Goal: Information Seeking & Learning: Learn about a topic

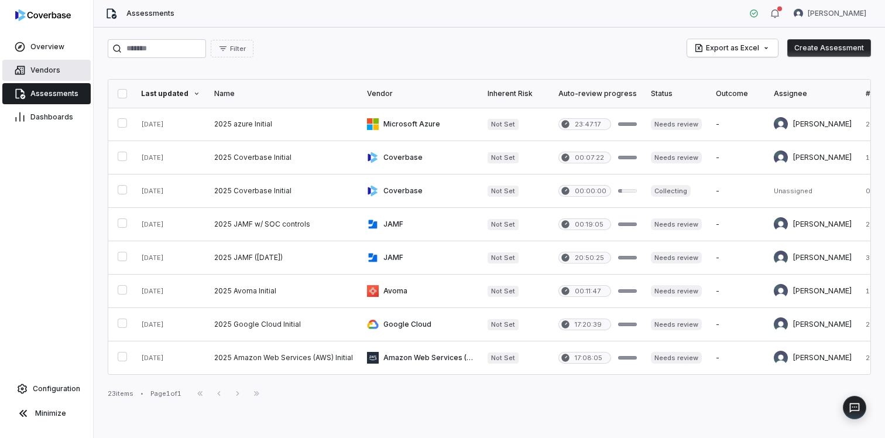
click at [60, 67] on link "Vendors" at bounding box center [46, 70] width 88 height 21
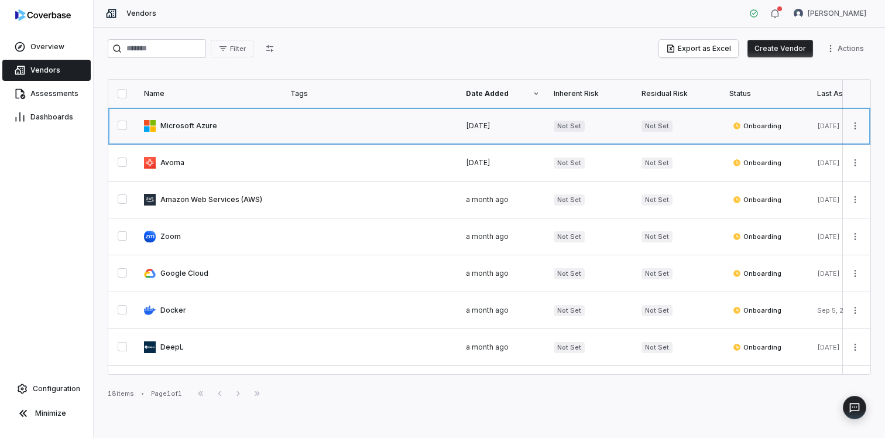
click at [196, 123] on link at bounding box center [210, 126] width 146 height 36
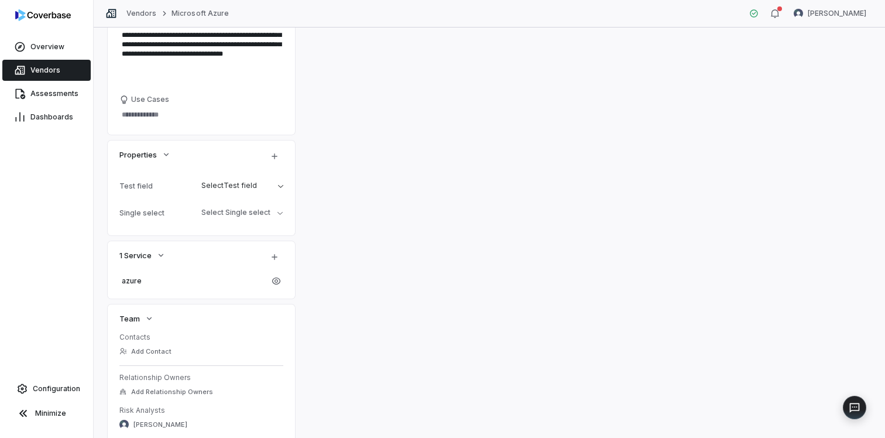
scroll to position [307, 0]
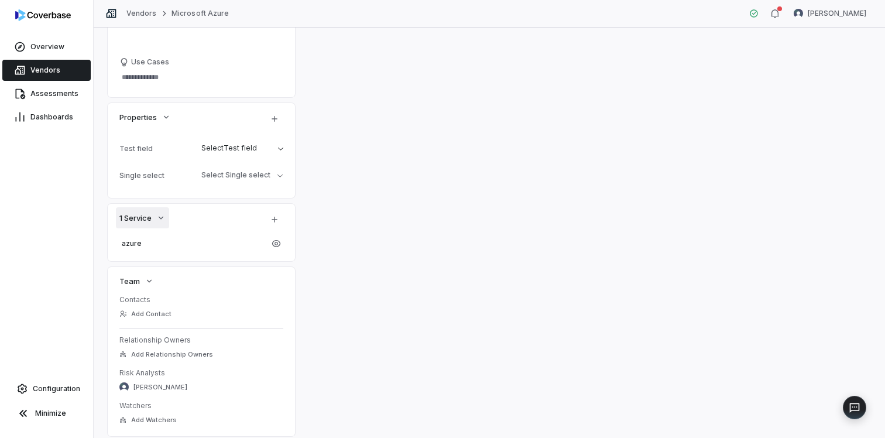
click at [166, 218] on icon "button" at bounding box center [160, 217] width 9 height 9
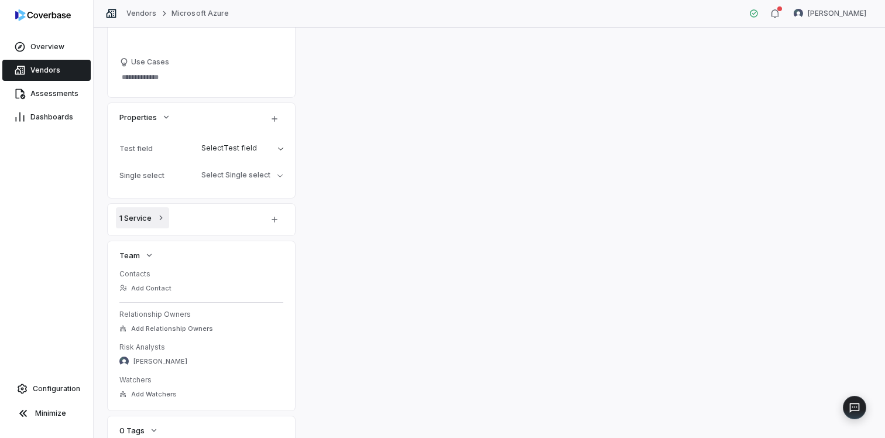
click at [166, 218] on icon "button" at bounding box center [160, 217] width 9 height 9
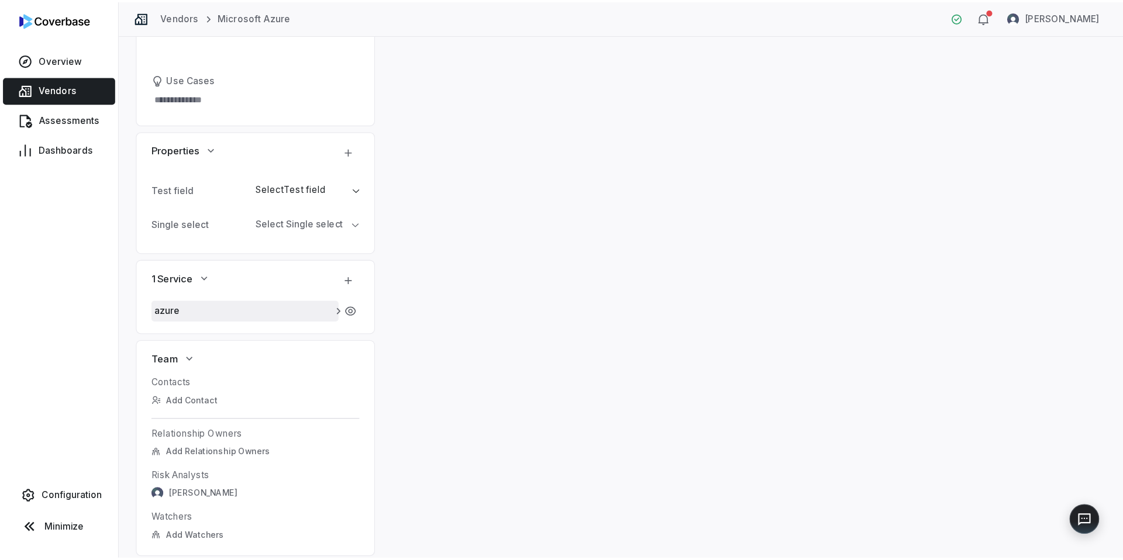
scroll to position [381, 0]
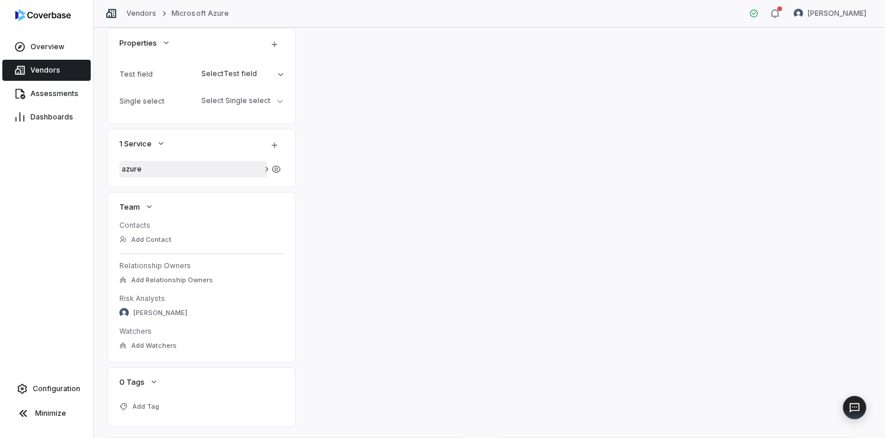
click at [170, 170] on span "azure" at bounding box center [193, 168] width 143 height 9
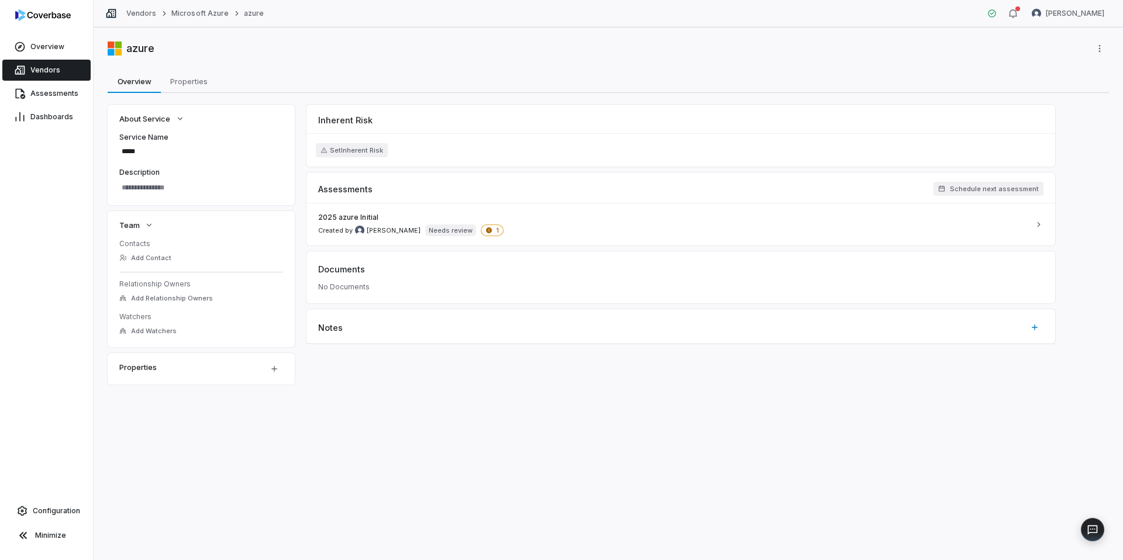
click at [50, 70] on span "Vendors" at bounding box center [45, 70] width 30 height 9
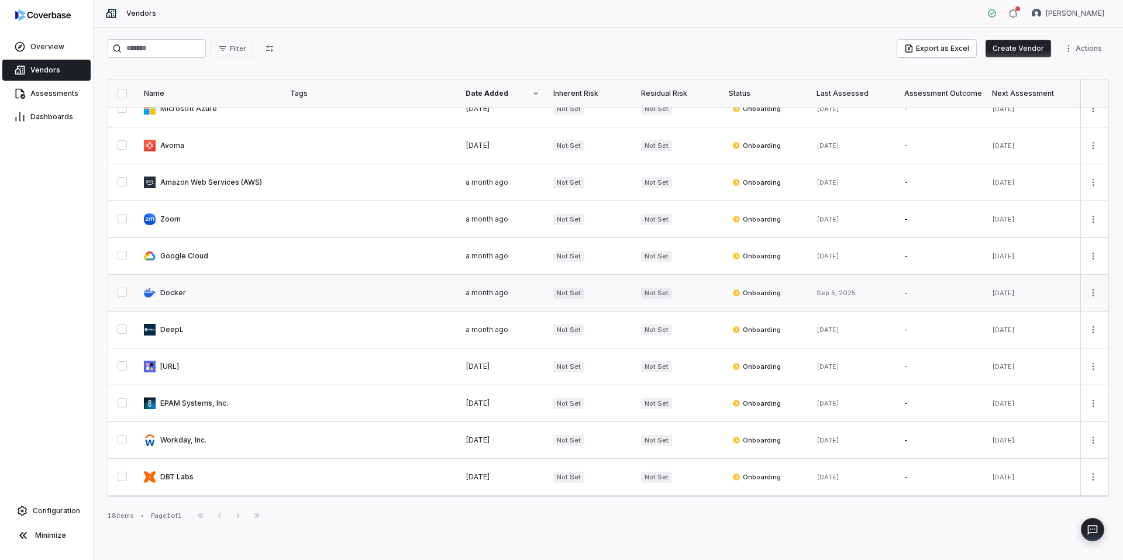
scroll to position [20, 0]
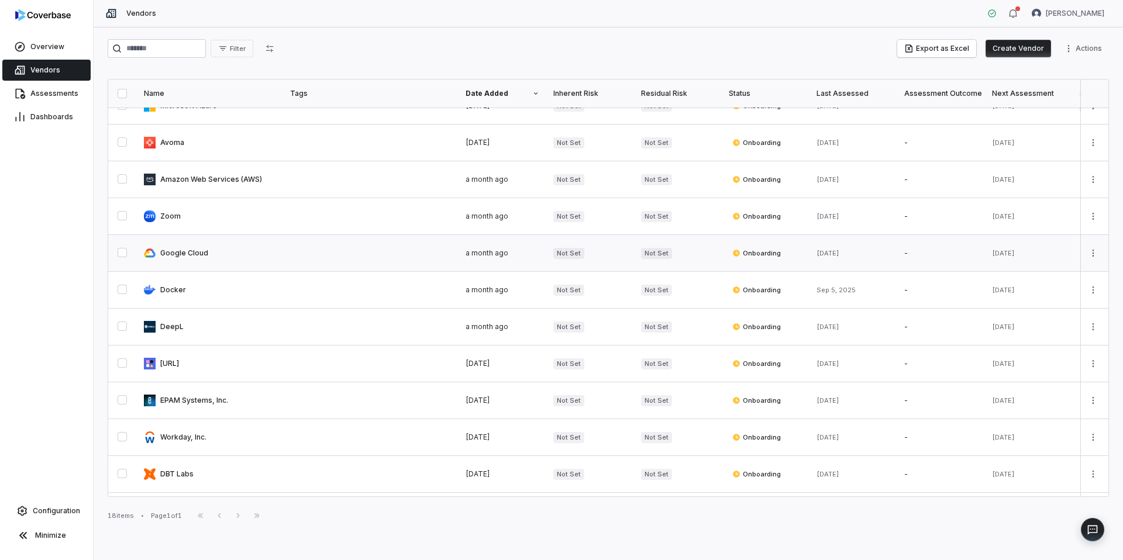
click at [231, 254] on link at bounding box center [210, 253] width 146 height 36
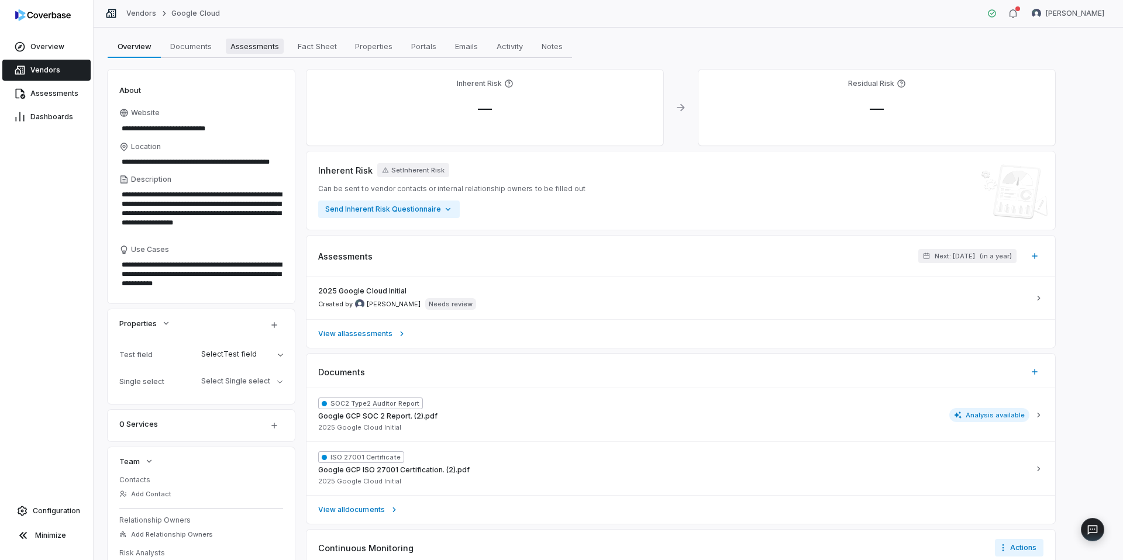
scroll to position [37, 0]
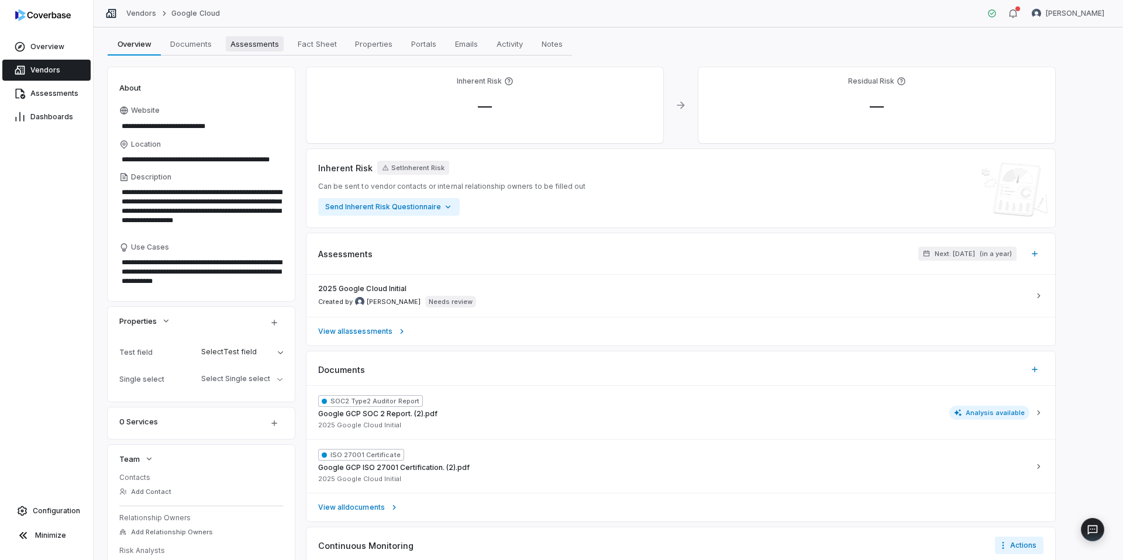
click at [259, 46] on span "Assessments" at bounding box center [255, 43] width 58 height 15
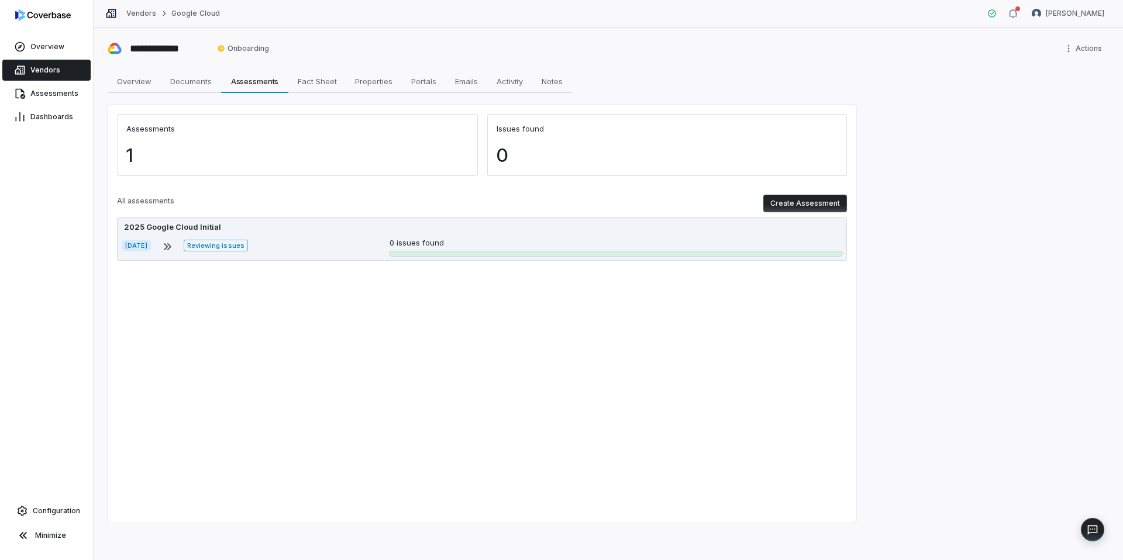
click at [321, 238] on div "[DATE] Reviewing issues 0 issues found" at bounding box center [482, 247] width 721 height 19
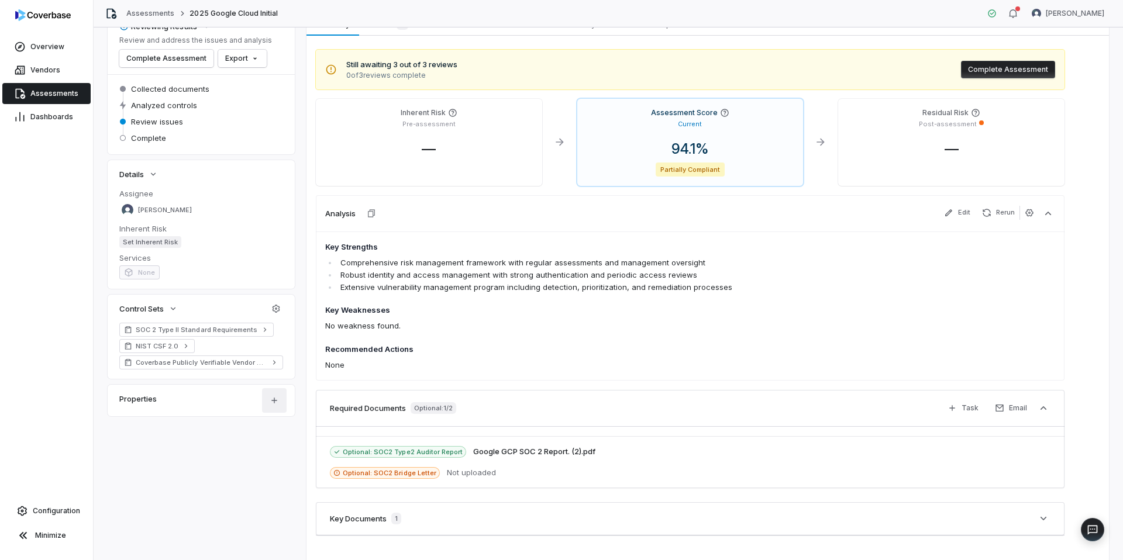
scroll to position [86, 0]
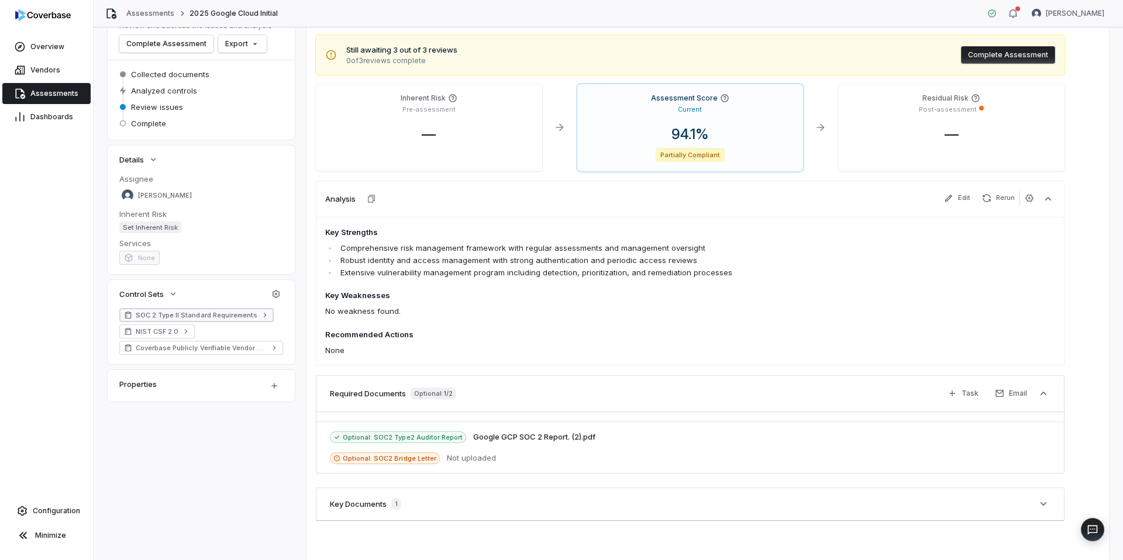
click at [198, 311] on span "SOC 2 Type II Standard Requirements" at bounding box center [197, 315] width 122 height 9
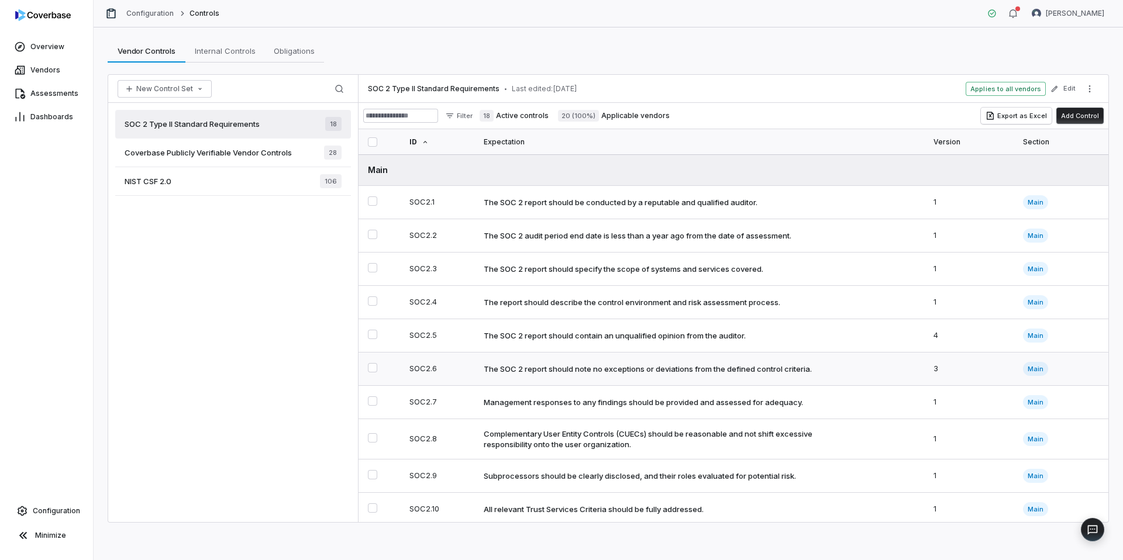
click at [732, 372] on div "The SOC 2 report should note no exceptions or deviations from the defined contr…" at bounding box center [648, 369] width 328 height 11
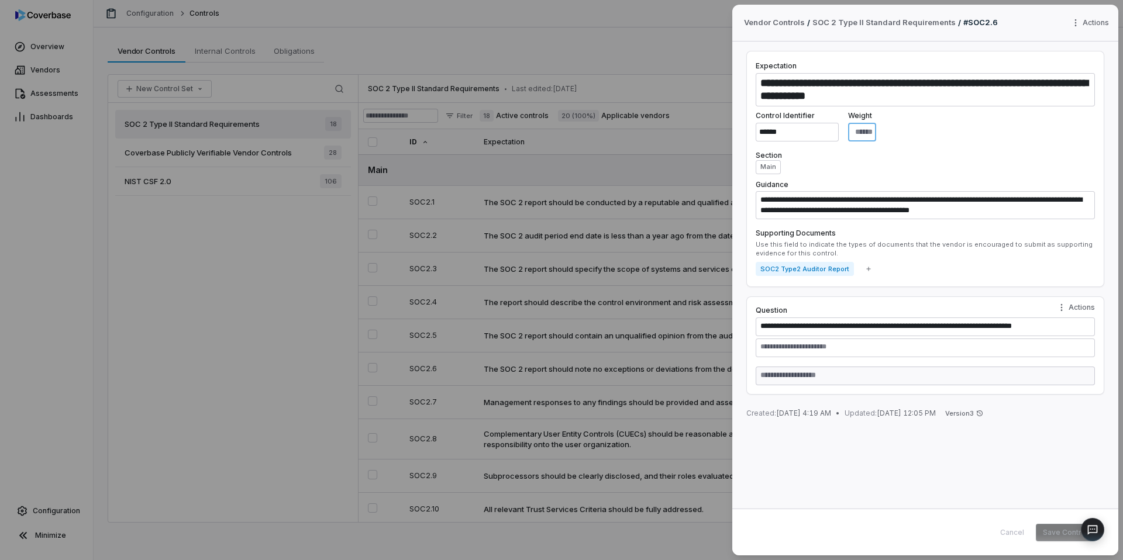
click at [873, 133] on input "**" at bounding box center [862, 132] width 28 height 19
click at [884, 308] on div "**********" at bounding box center [561, 280] width 1123 height 560
click at [884, 286] on div "**********" at bounding box center [561, 280] width 1123 height 560
drag, startPoint x: 1012, startPoint y: 527, endPoint x: 969, endPoint y: 494, distance: 53.7
click at [884, 437] on div "Cancel Save Control" at bounding box center [1044, 533] width 102 height 18
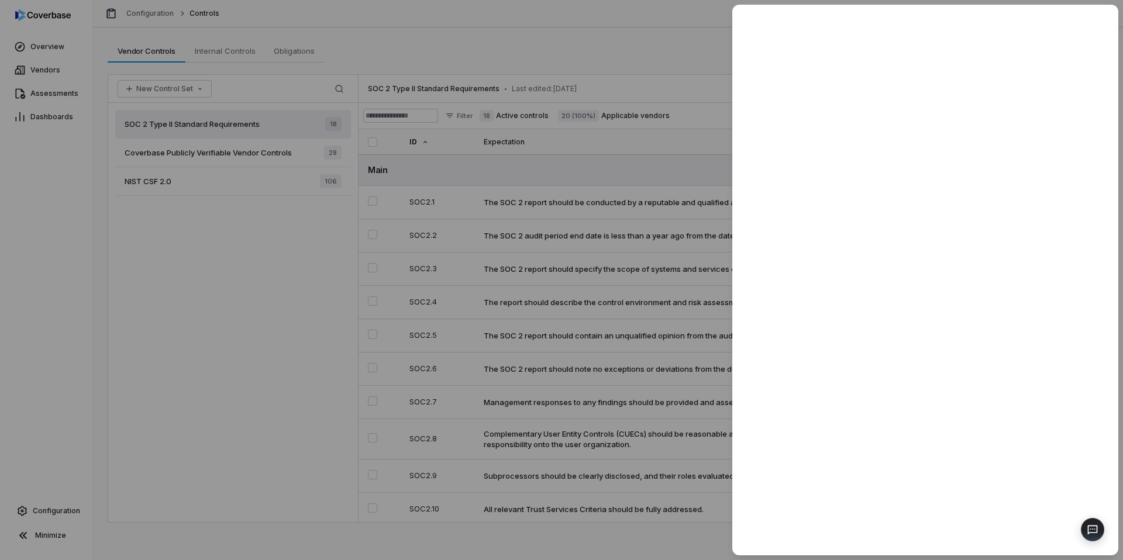
click at [705, 161] on div at bounding box center [561, 280] width 1123 height 560
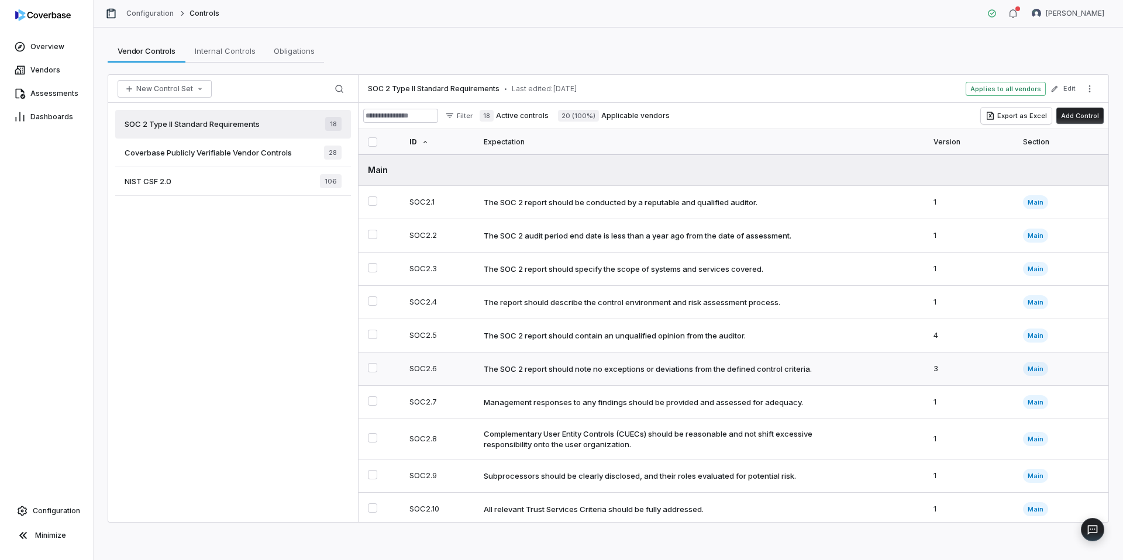
click at [776, 366] on div "The SOC 2 report should note no exceptions or deviations from the defined contr…" at bounding box center [648, 369] width 328 height 11
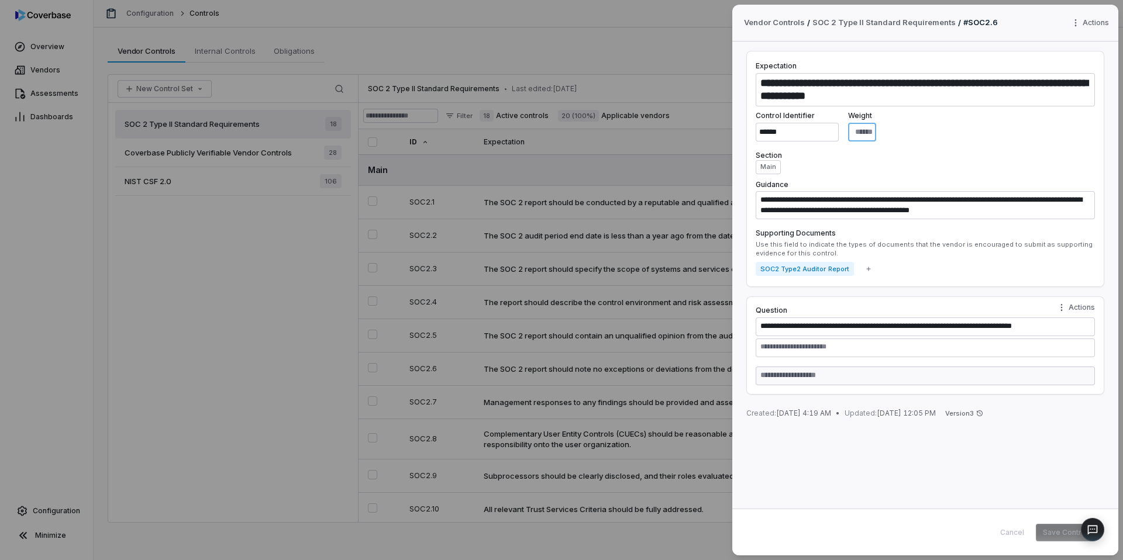
click at [871, 132] on input "**" at bounding box center [862, 132] width 28 height 19
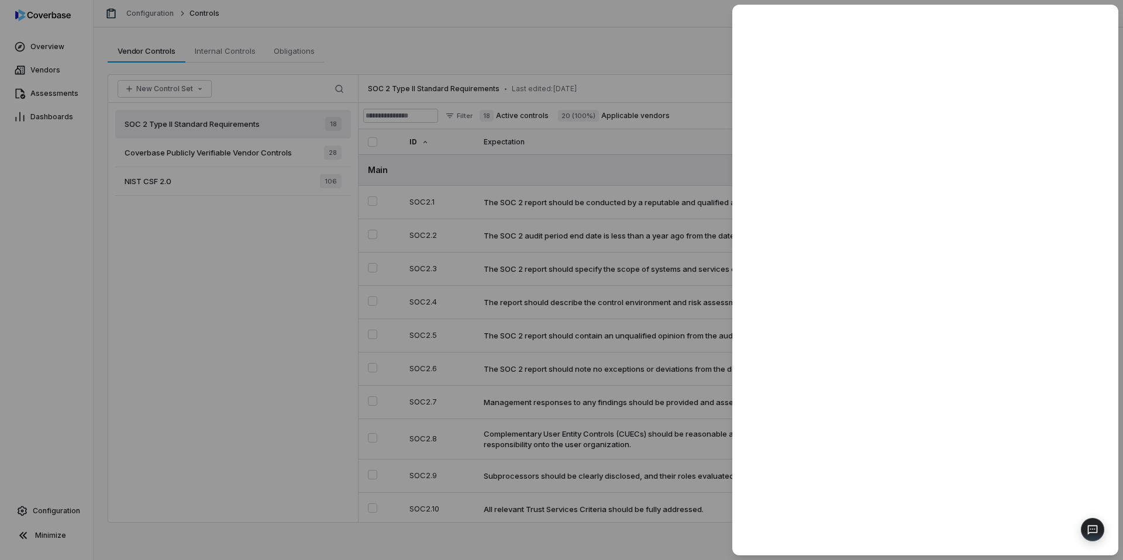
click at [651, 49] on div at bounding box center [561, 280] width 1123 height 560
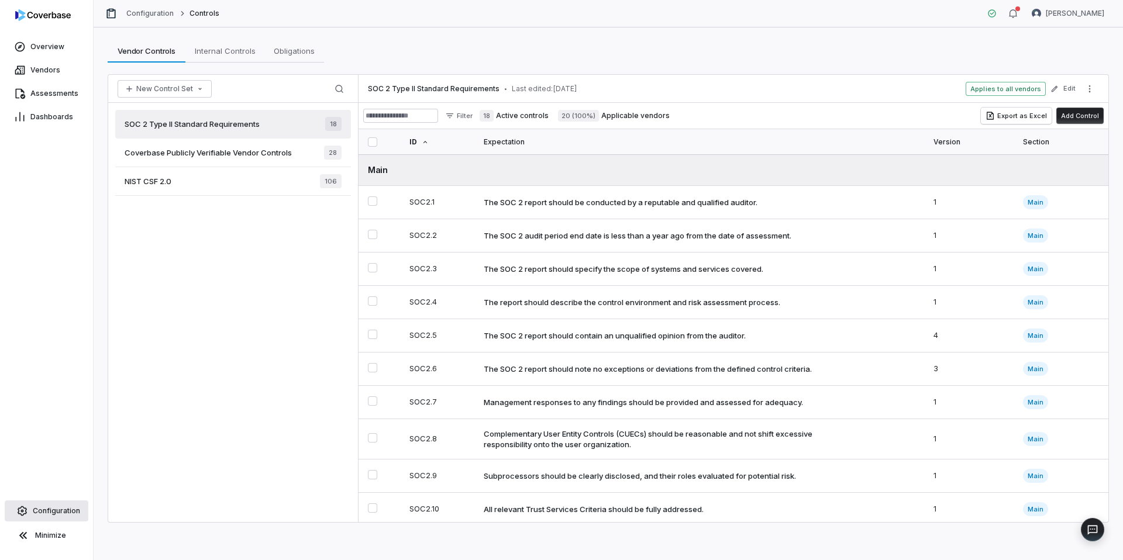
click at [57, 437] on span "Configuration" at bounding box center [56, 511] width 47 height 9
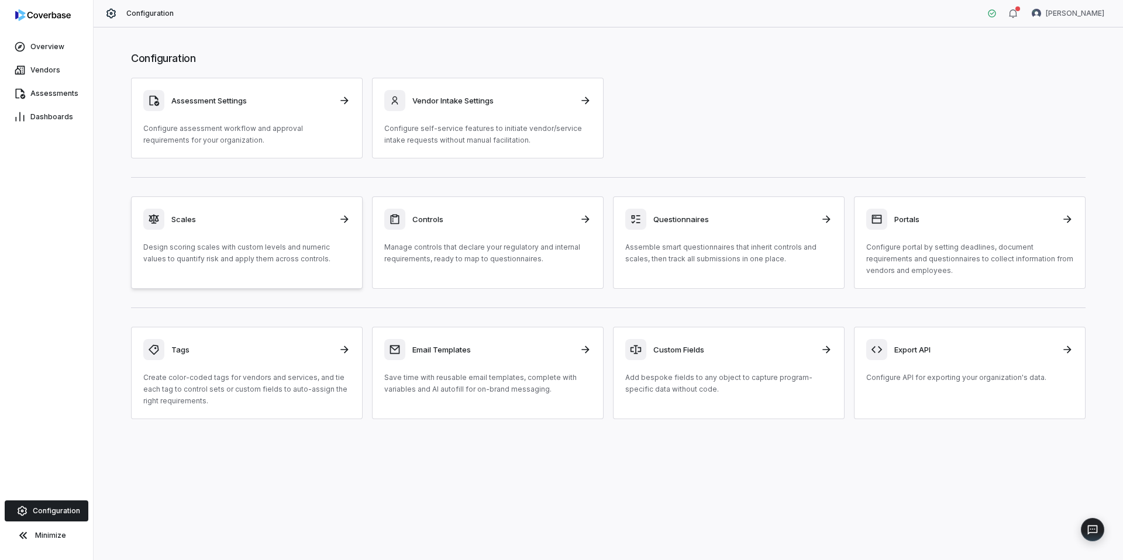
click at [274, 239] on div "Scales Design scoring scales with custom levels and numeric values to quantify …" at bounding box center [246, 237] width 207 height 56
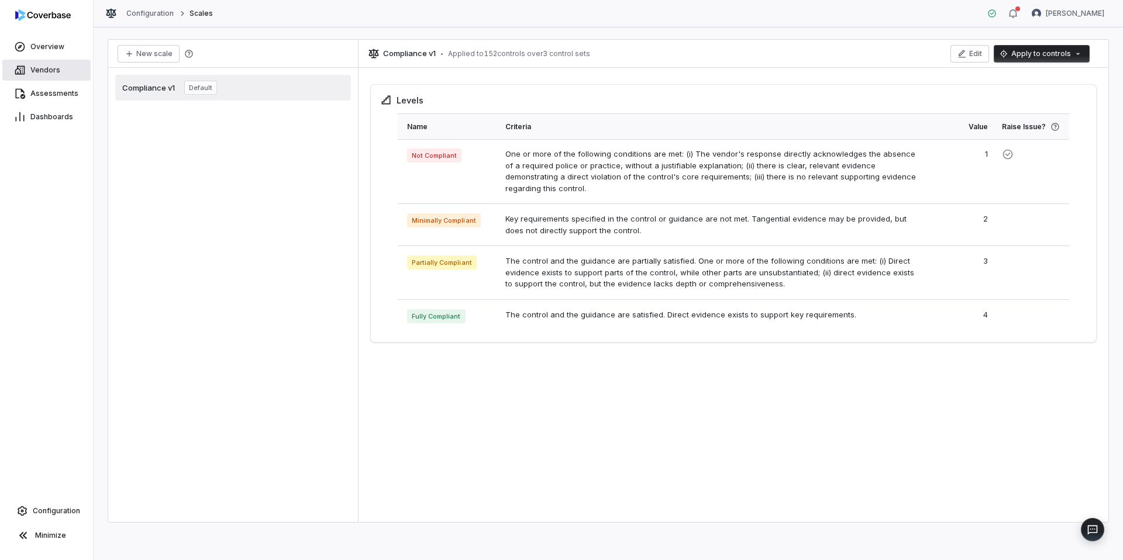
click at [58, 71] on span "Vendors" at bounding box center [45, 70] width 30 height 9
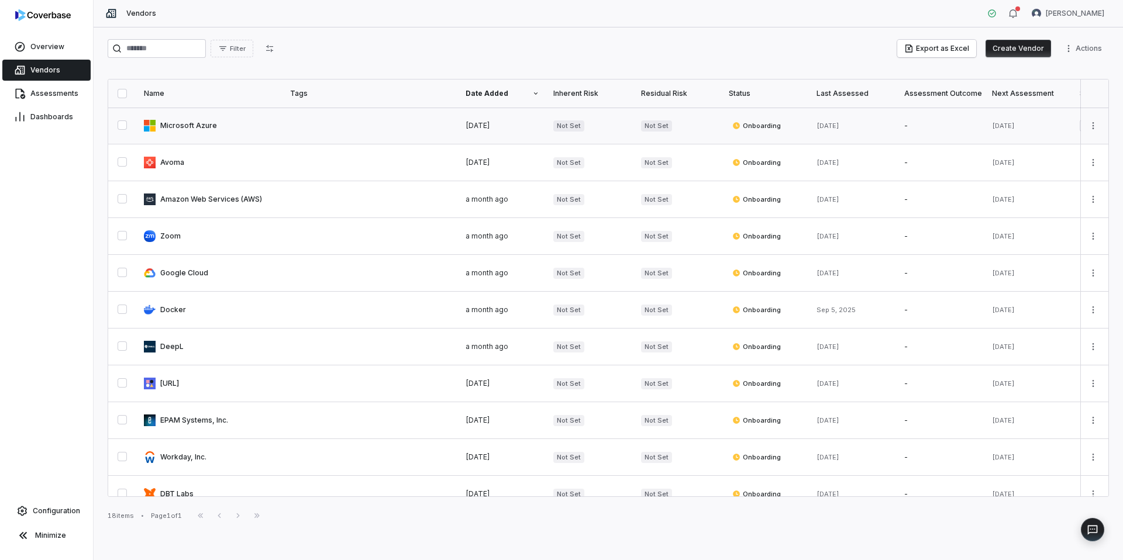
click at [212, 131] on link at bounding box center [210, 126] width 146 height 36
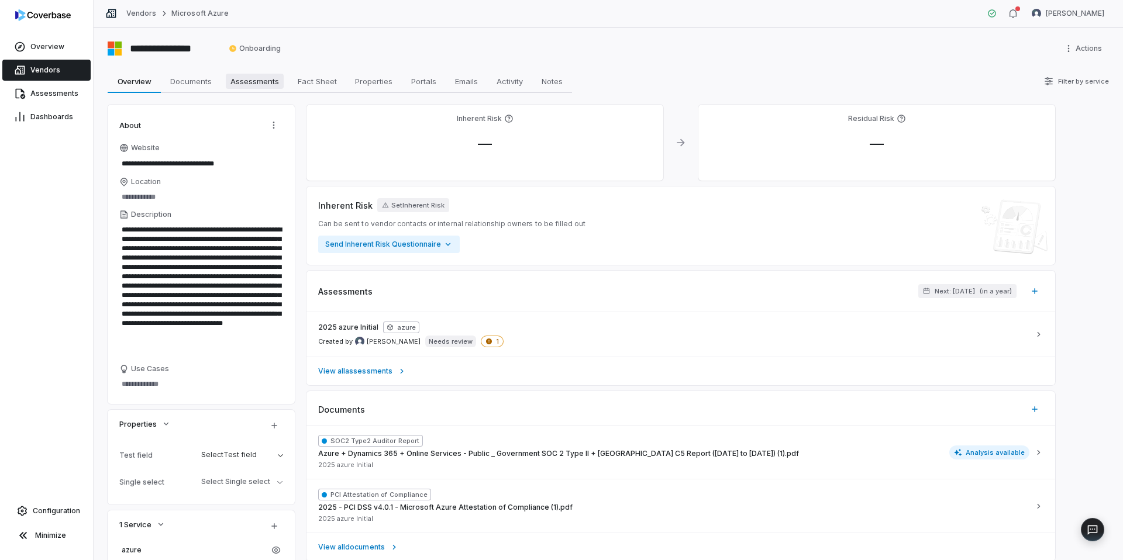
click at [252, 83] on span "Assessments" at bounding box center [255, 81] width 58 height 15
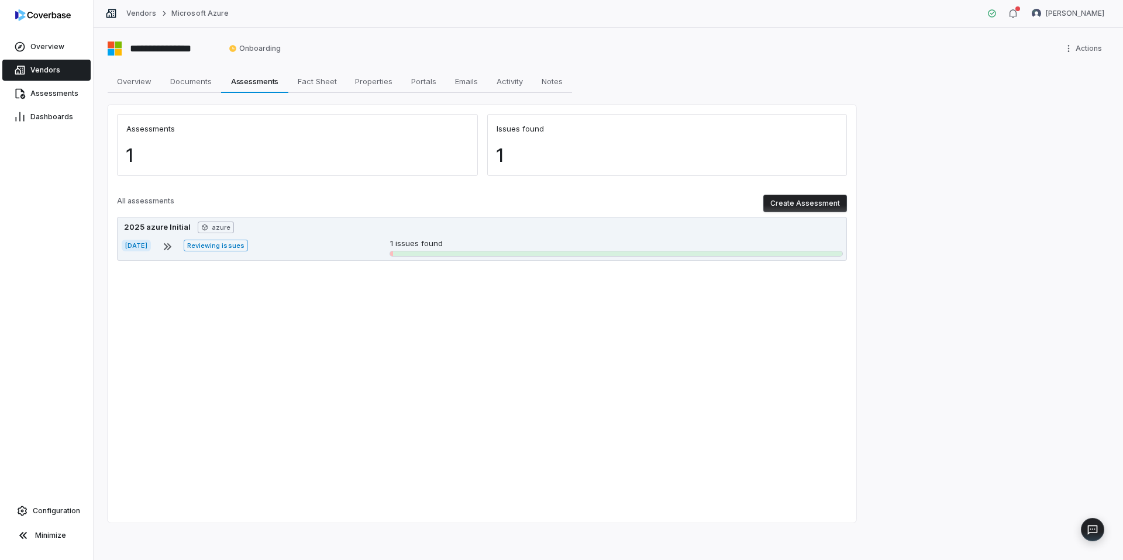
click at [335, 239] on div "[DATE] Reviewing issues 1 issues found" at bounding box center [482, 247] width 721 height 19
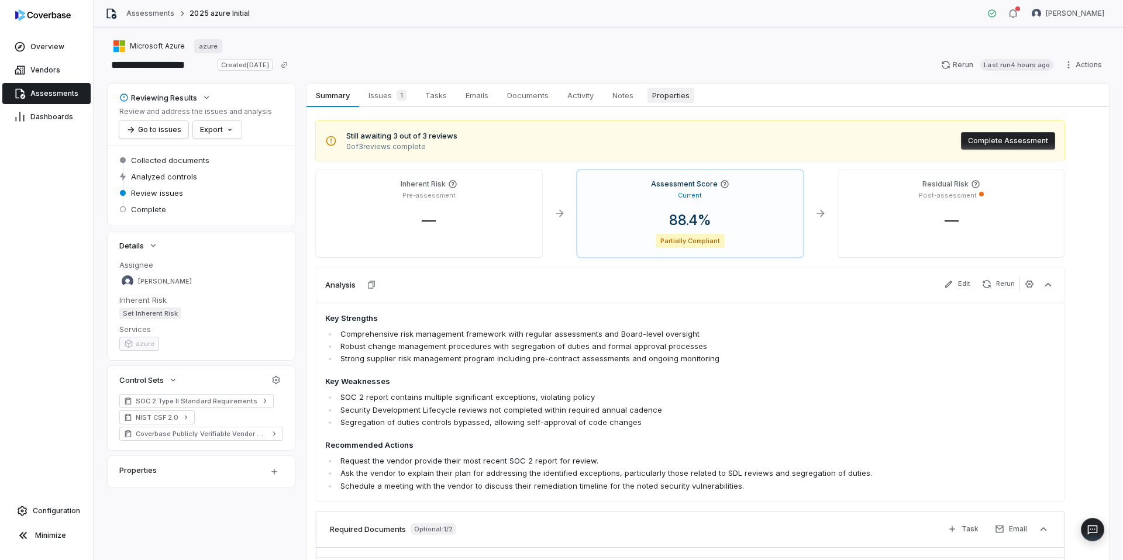
click at [679, 96] on span "Properties" at bounding box center [671, 95] width 47 height 15
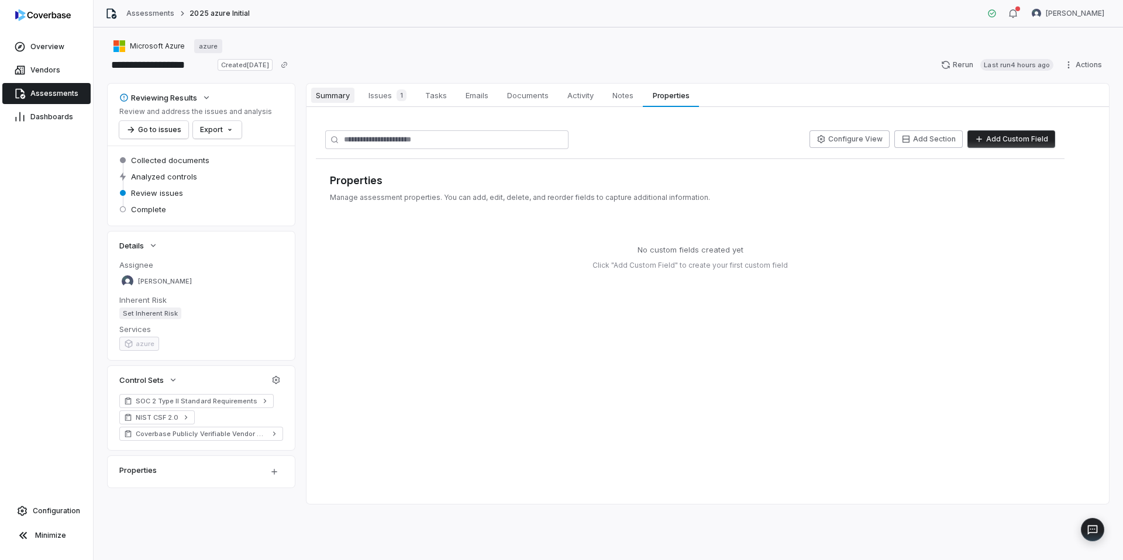
click at [319, 99] on span "Summary" at bounding box center [332, 95] width 43 height 15
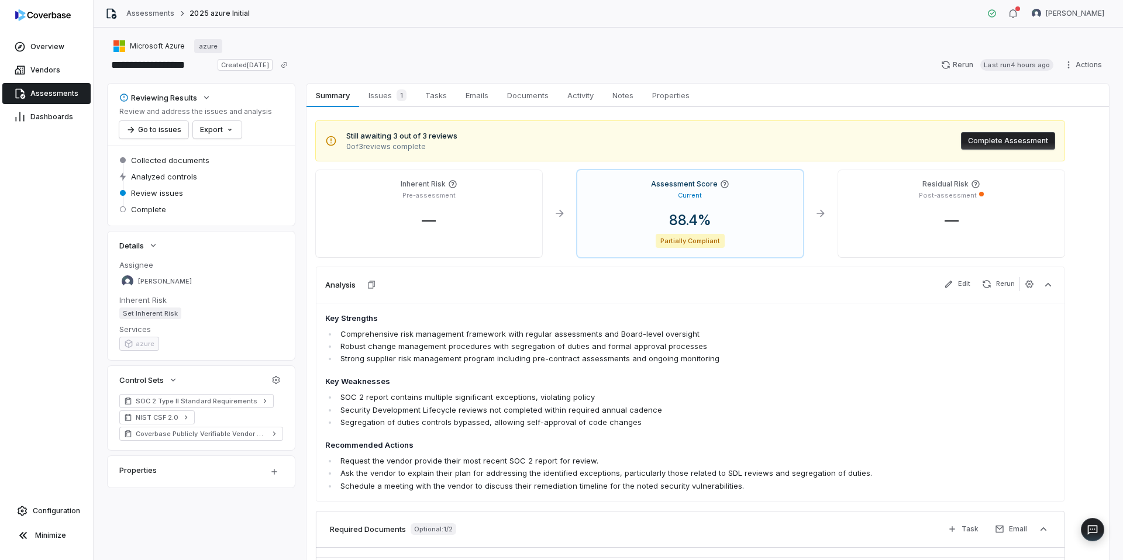
click at [142, 345] on span "azure" at bounding box center [139, 345] width 40 height 9
drag, startPoint x: 153, startPoint y: 333, endPoint x: 147, endPoint y: 334, distance: 6.0
click at [152, 333] on dt "Services" at bounding box center [201, 329] width 164 height 11
click at [135, 341] on span "azure" at bounding box center [139, 345] width 40 height 9
drag, startPoint x: 197, startPoint y: 236, endPoint x: 180, endPoint y: 276, distance: 43.8
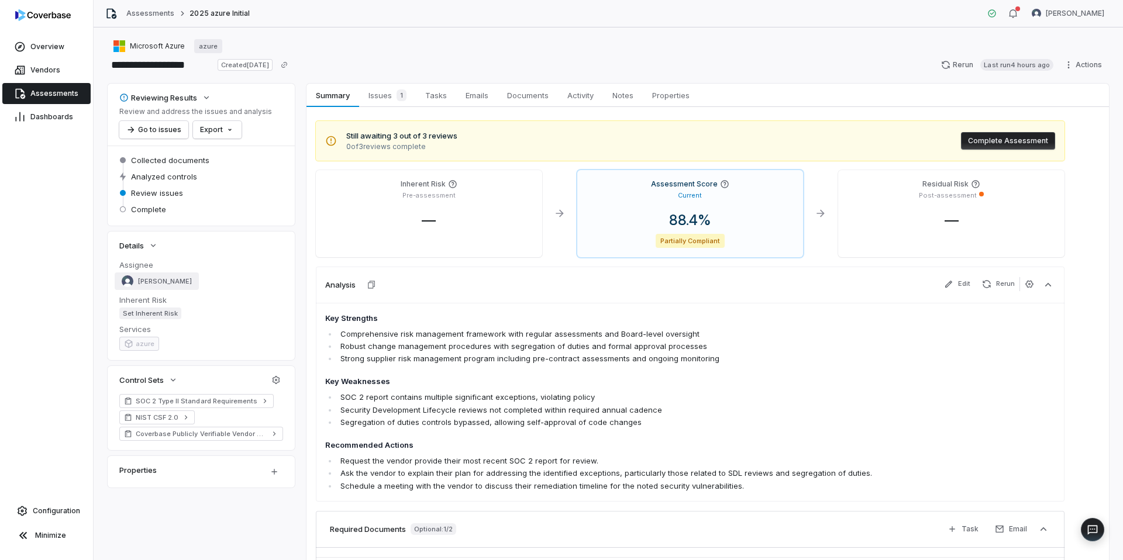
click at [197, 236] on div "Details" at bounding box center [201, 246] width 187 height 28
click at [46, 71] on span "Vendors" at bounding box center [45, 70] width 30 height 9
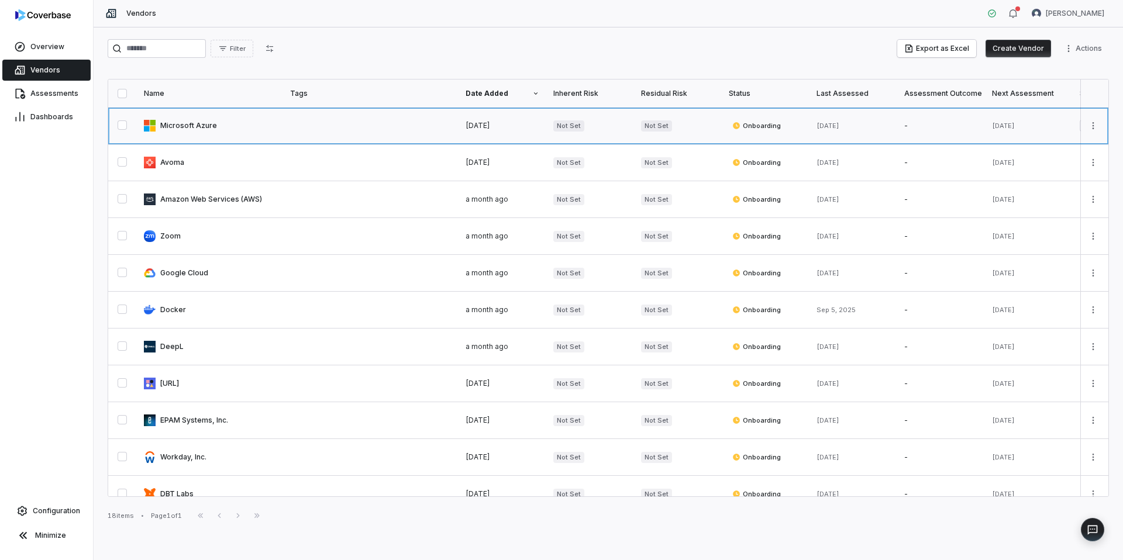
click at [204, 124] on link at bounding box center [210, 126] width 146 height 36
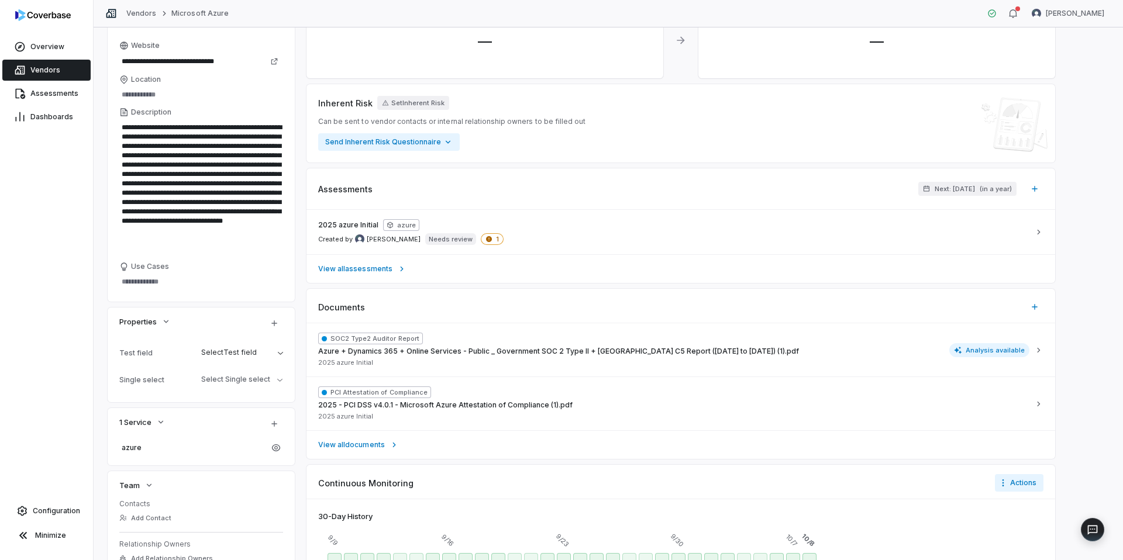
scroll to position [155, 0]
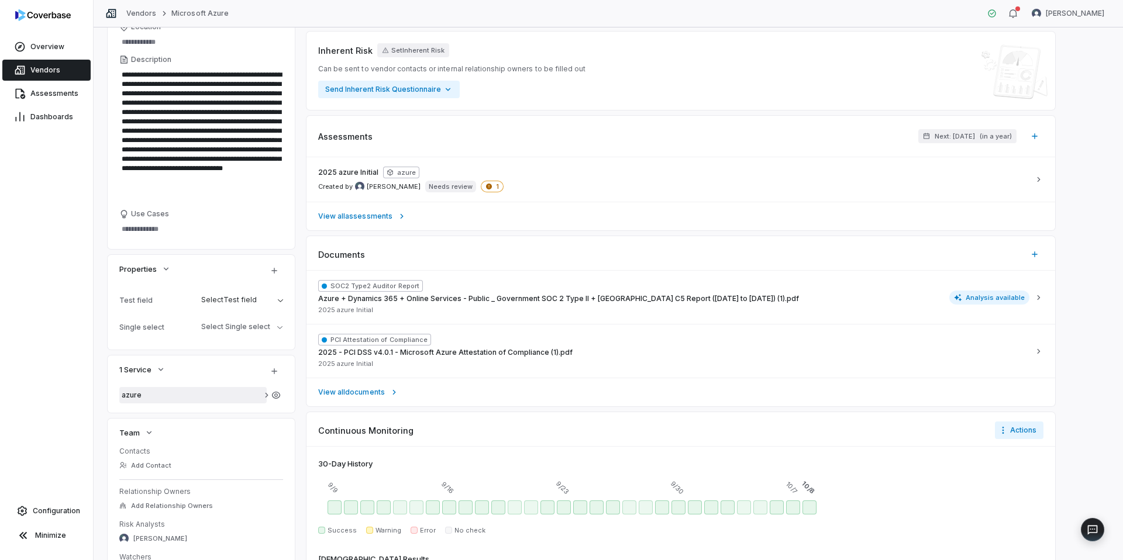
click at [213, 395] on span "azure" at bounding box center [193, 395] width 143 height 9
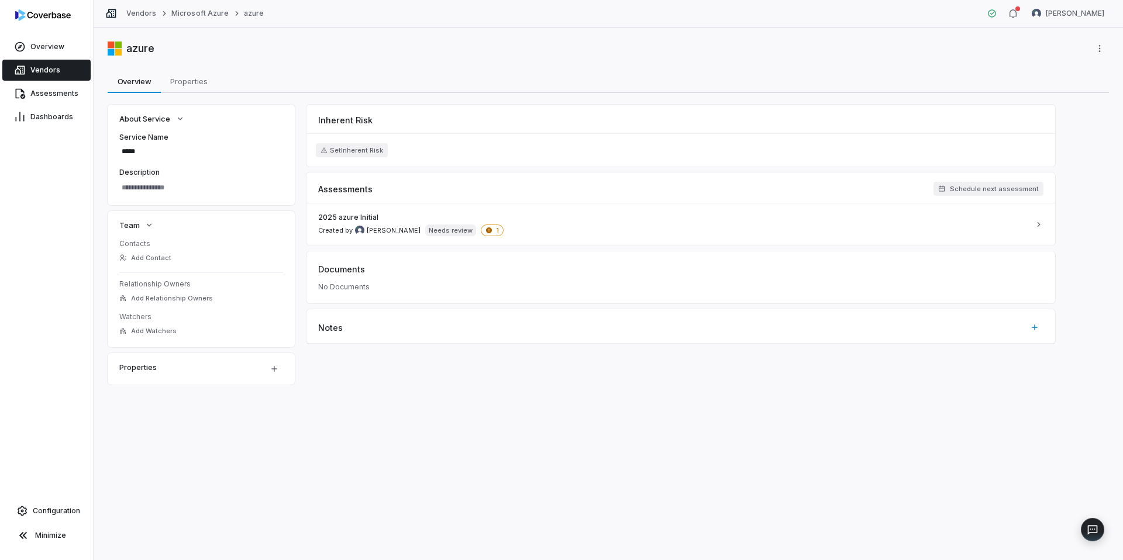
click at [55, 68] on span "Vendors" at bounding box center [45, 70] width 30 height 9
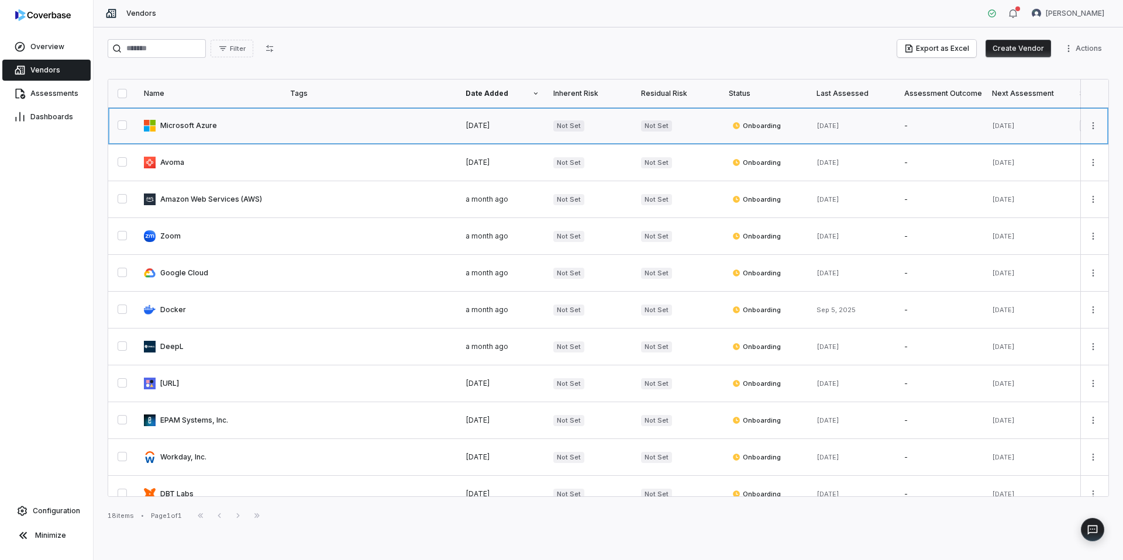
click at [201, 123] on link at bounding box center [210, 126] width 146 height 36
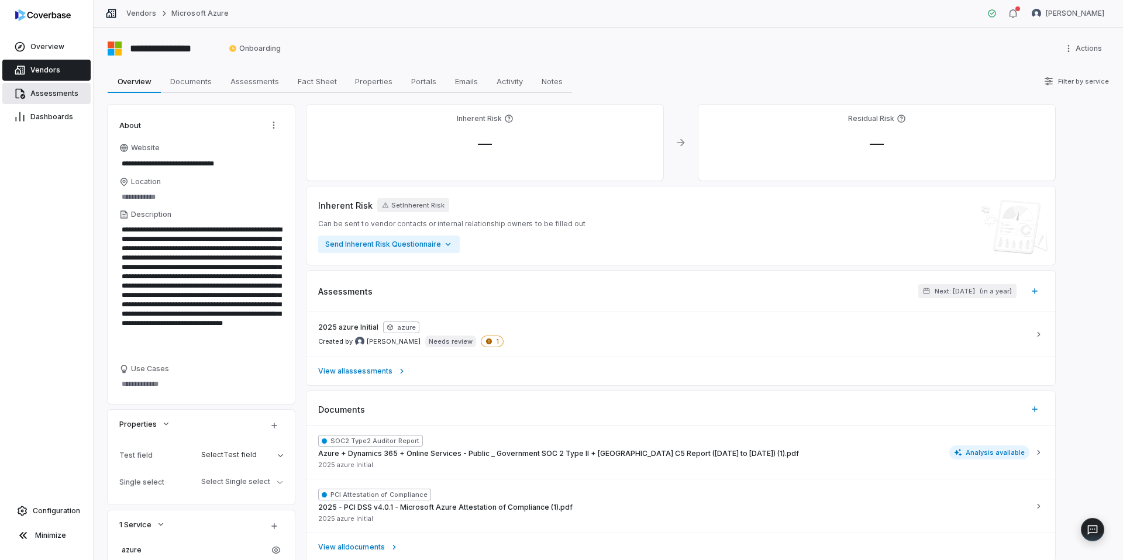
click at [59, 96] on span "Assessments" at bounding box center [54, 93] width 48 height 9
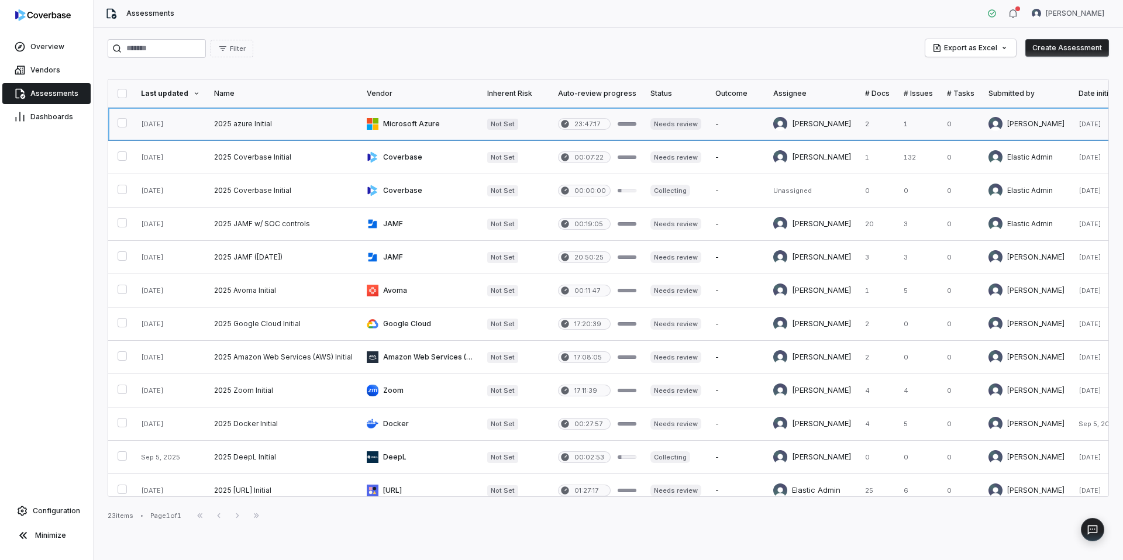
click at [239, 119] on link at bounding box center [283, 124] width 153 height 33
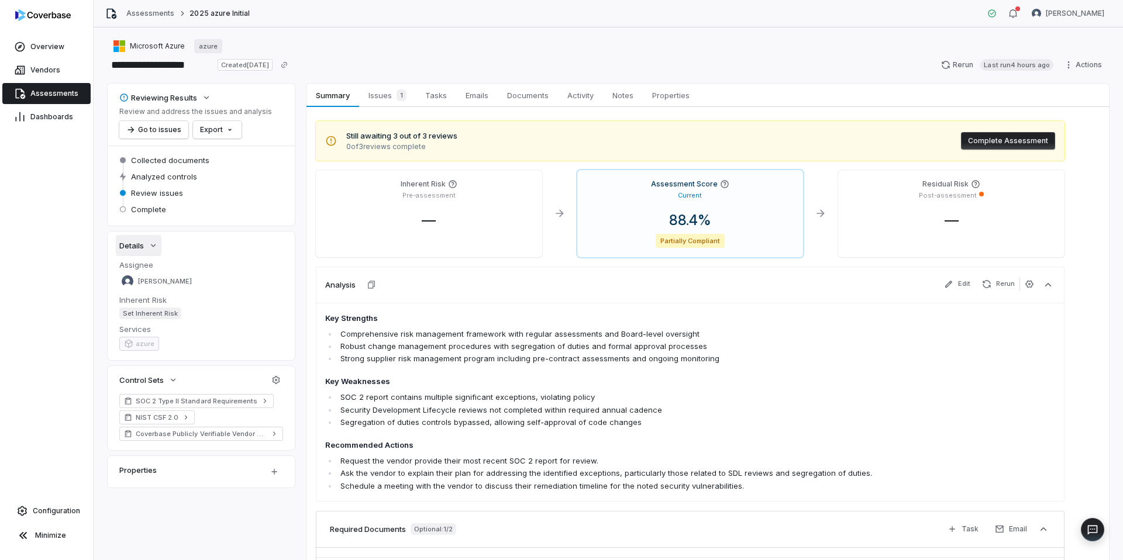
click at [150, 246] on icon "button" at bounding box center [153, 245] width 9 height 9
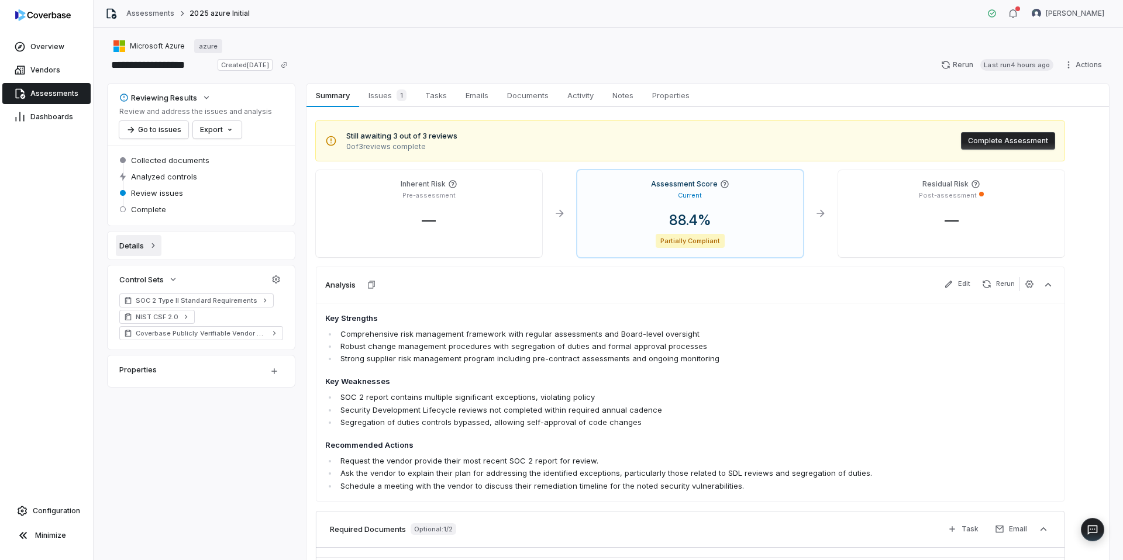
click at [152, 245] on icon "button" at bounding box center [153, 245] width 9 height 9
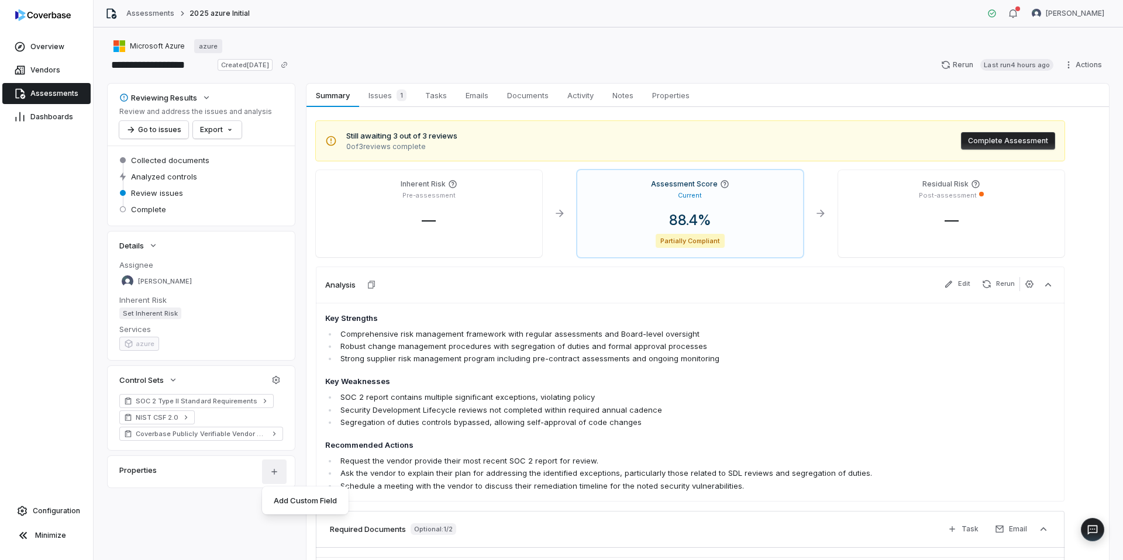
click at [262, 437] on html "**********" at bounding box center [561, 280] width 1123 height 560
click at [54, 46] on html "**********" at bounding box center [561, 280] width 1123 height 560
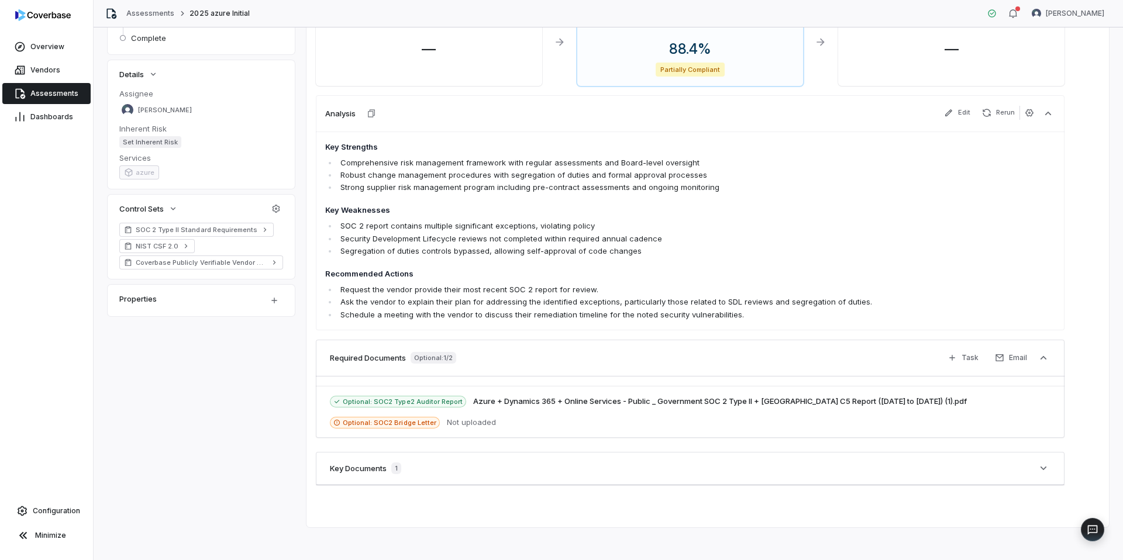
scroll to position [176, 0]
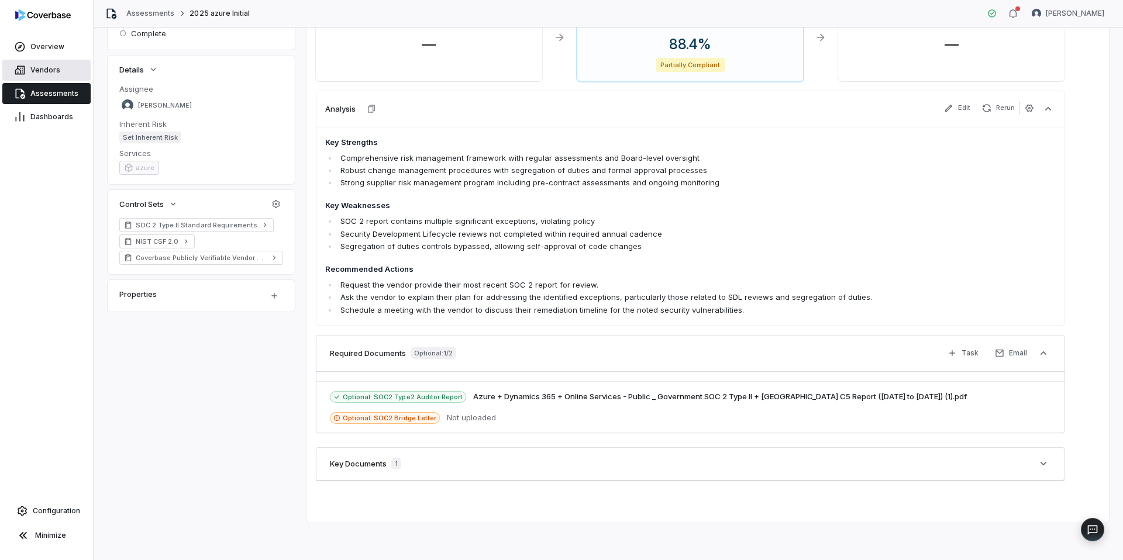
click at [57, 68] on span "Vendors" at bounding box center [45, 70] width 30 height 9
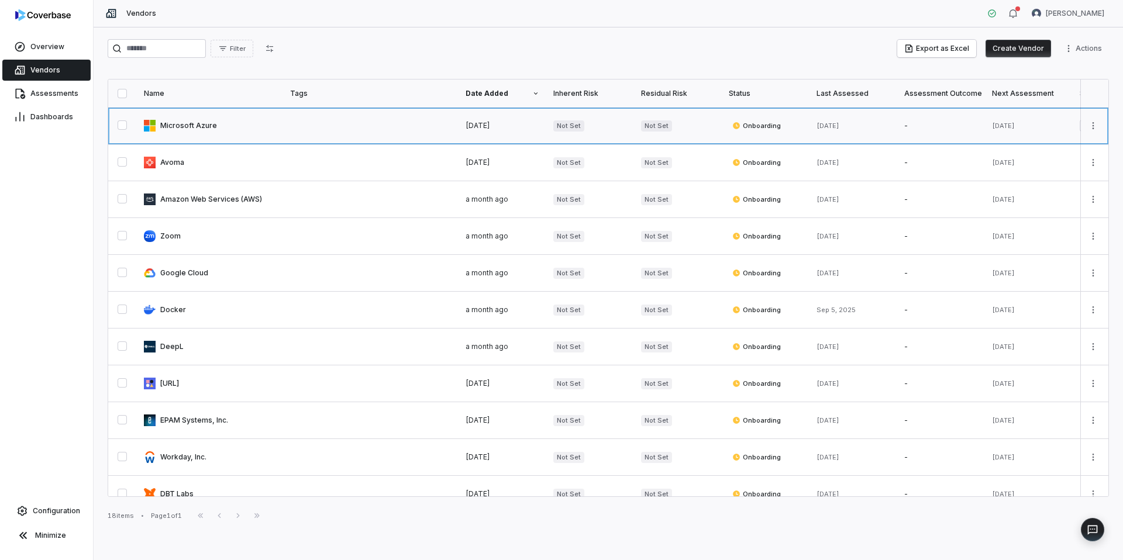
click at [212, 129] on link at bounding box center [210, 126] width 146 height 36
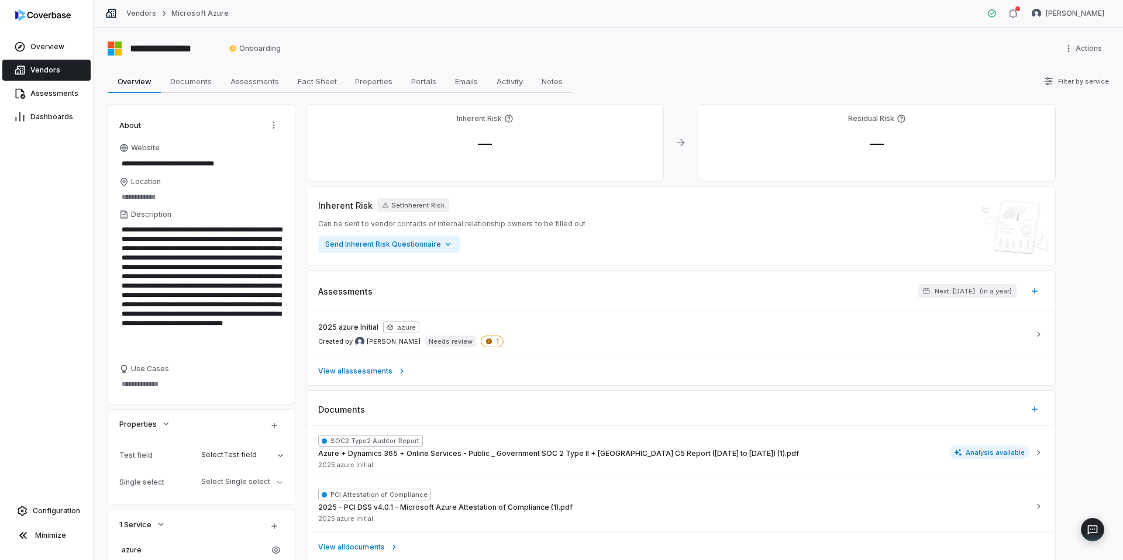
scroll to position [1, 0]
click at [332, 87] on span "Fact Sheet" at bounding box center [317, 80] width 49 height 15
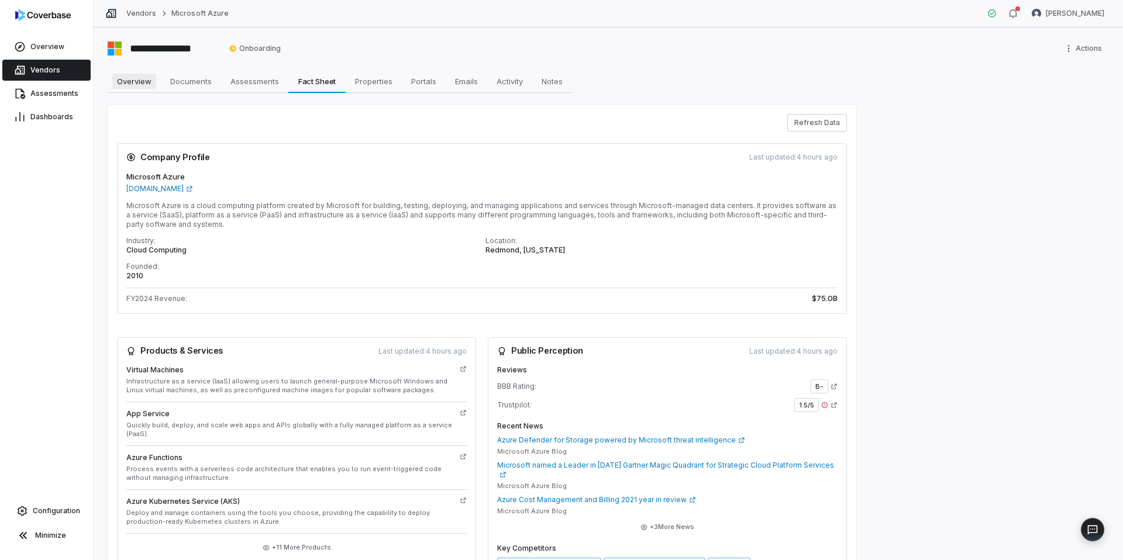
drag, startPoint x: 141, startPoint y: 80, endPoint x: 150, endPoint y: 83, distance: 9.5
click at [141, 80] on span "Overview" at bounding box center [134, 81] width 44 height 15
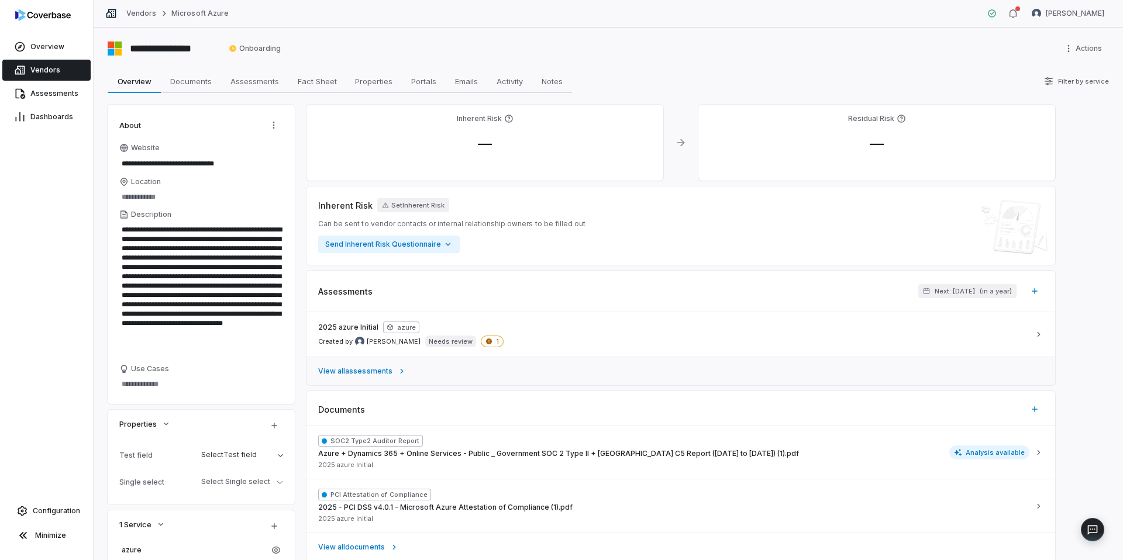
scroll to position [284, 0]
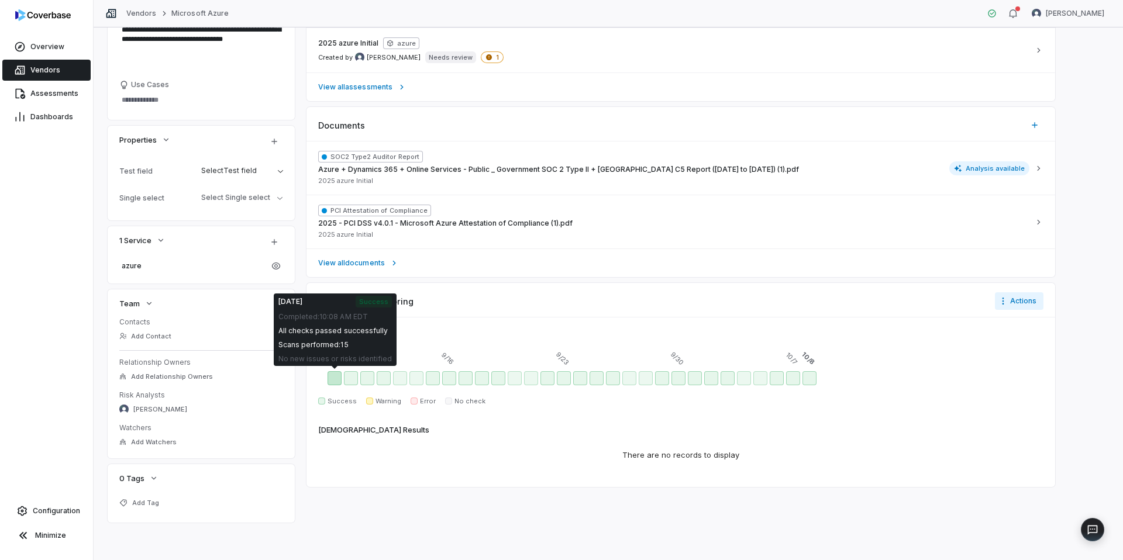
click at [339, 381] on div "Sep 9 - Success" at bounding box center [335, 379] width 14 height 14
click at [338, 380] on div "Sep 9 - Success" at bounding box center [335, 379] width 14 height 14
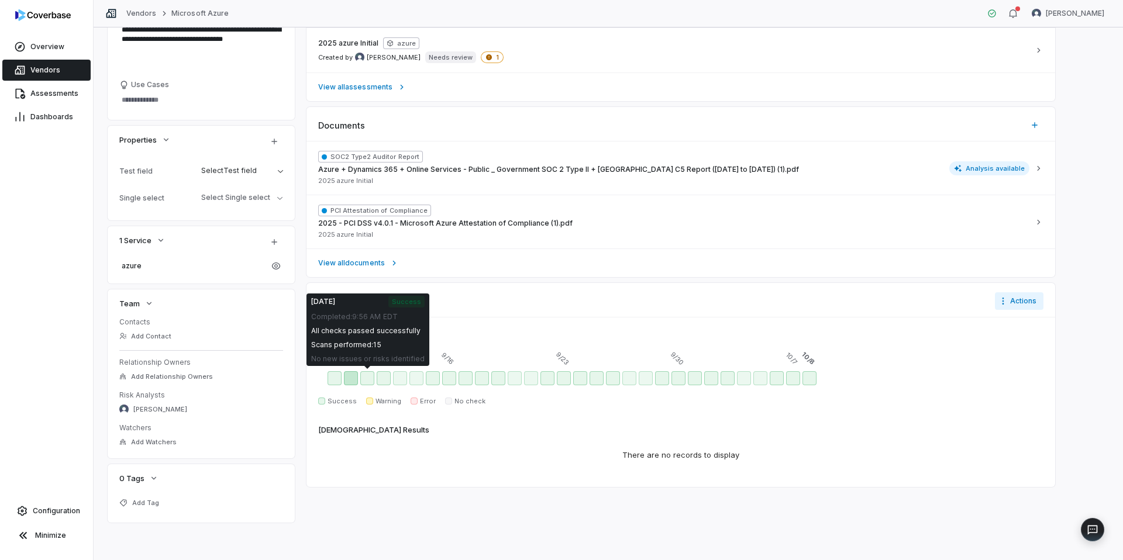
click at [353, 381] on div "Sep 10 - Success" at bounding box center [351, 379] width 14 height 14
click at [368, 381] on div "Sep 11 - Success" at bounding box center [367, 379] width 14 height 14
click at [385, 380] on div "Sep 12 - Success" at bounding box center [384, 379] width 14 height 14
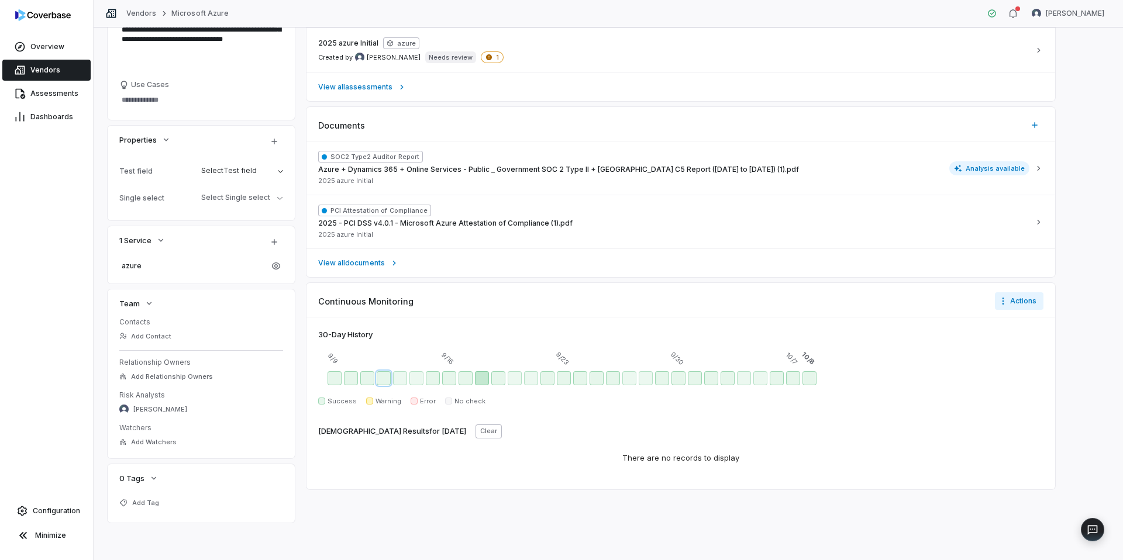
click at [487, 381] on div "Sep 18 - Success" at bounding box center [482, 379] width 14 height 14
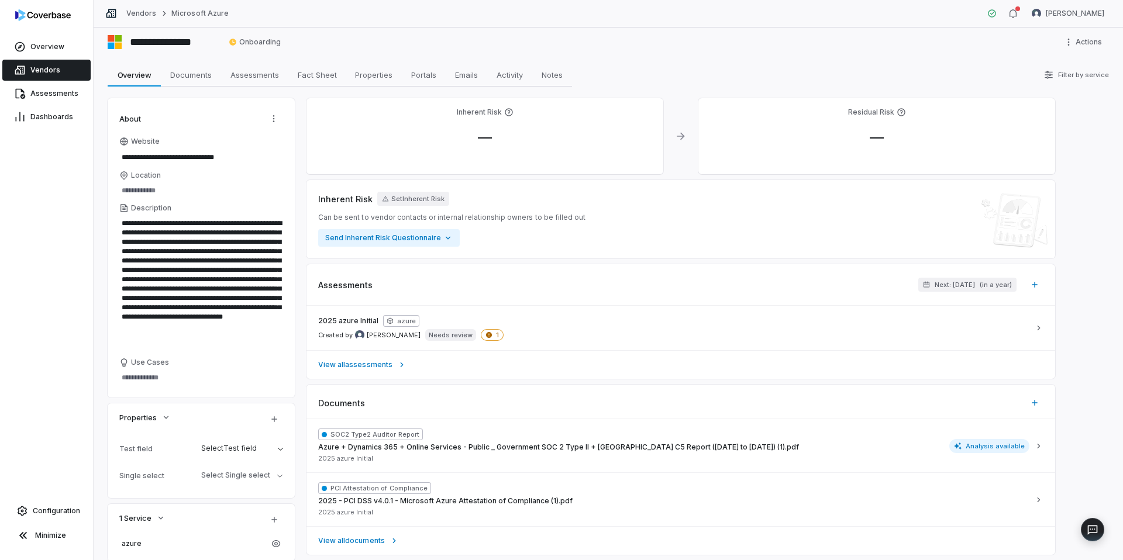
scroll to position [0, 0]
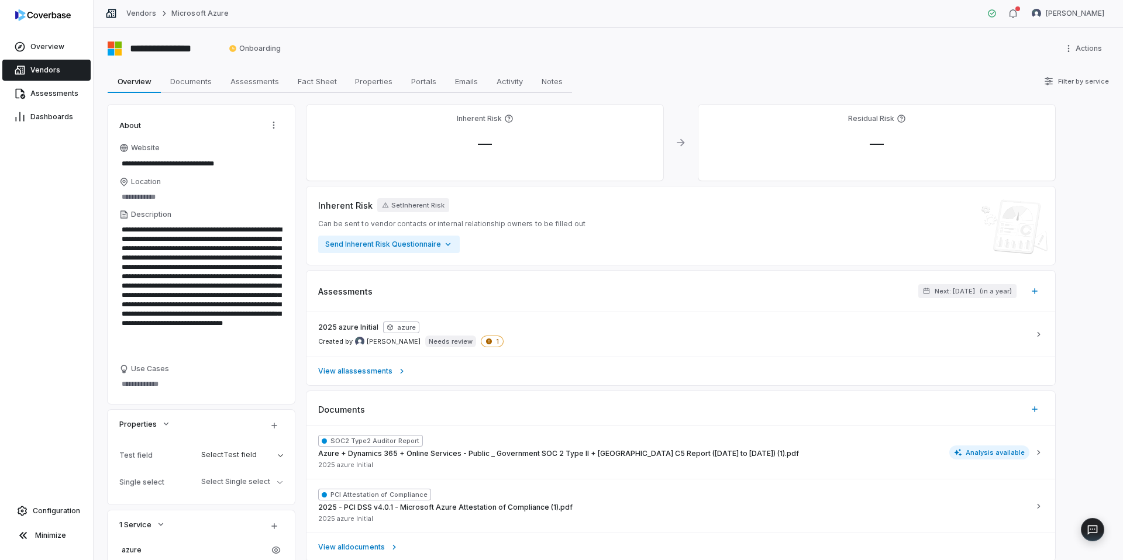
type textarea "*"
